Goal: Task Accomplishment & Management: Use online tool/utility

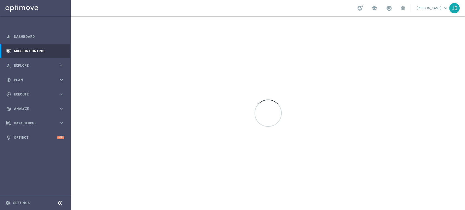
click at [262, 207] on div at bounding box center [268, 113] width 394 height 194
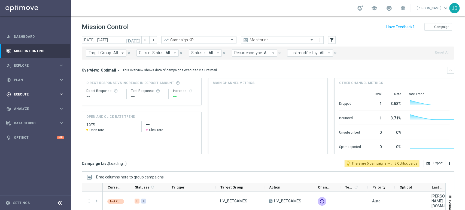
click at [31, 94] on span "Execute" at bounding box center [36, 94] width 45 height 3
click at [27, 106] on link "Campaign Builder" at bounding box center [35, 105] width 42 height 4
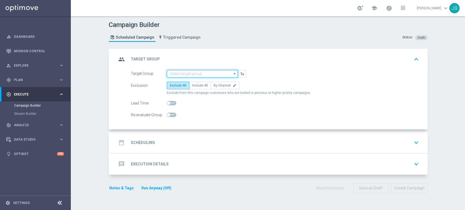
click at [186, 73] on input at bounding box center [202, 74] width 71 height 8
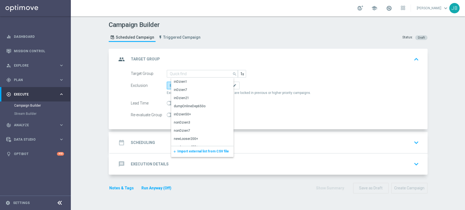
click at [179, 152] on span "Import external list from CSV file" at bounding box center [202, 151] width 51 height 4
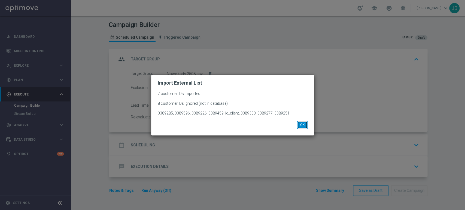
click at [301, 121] on button "OK" at bounding box center [302, 125] width 10 height 8
